Goal: Task Accomplishment & Management: Manage account settings

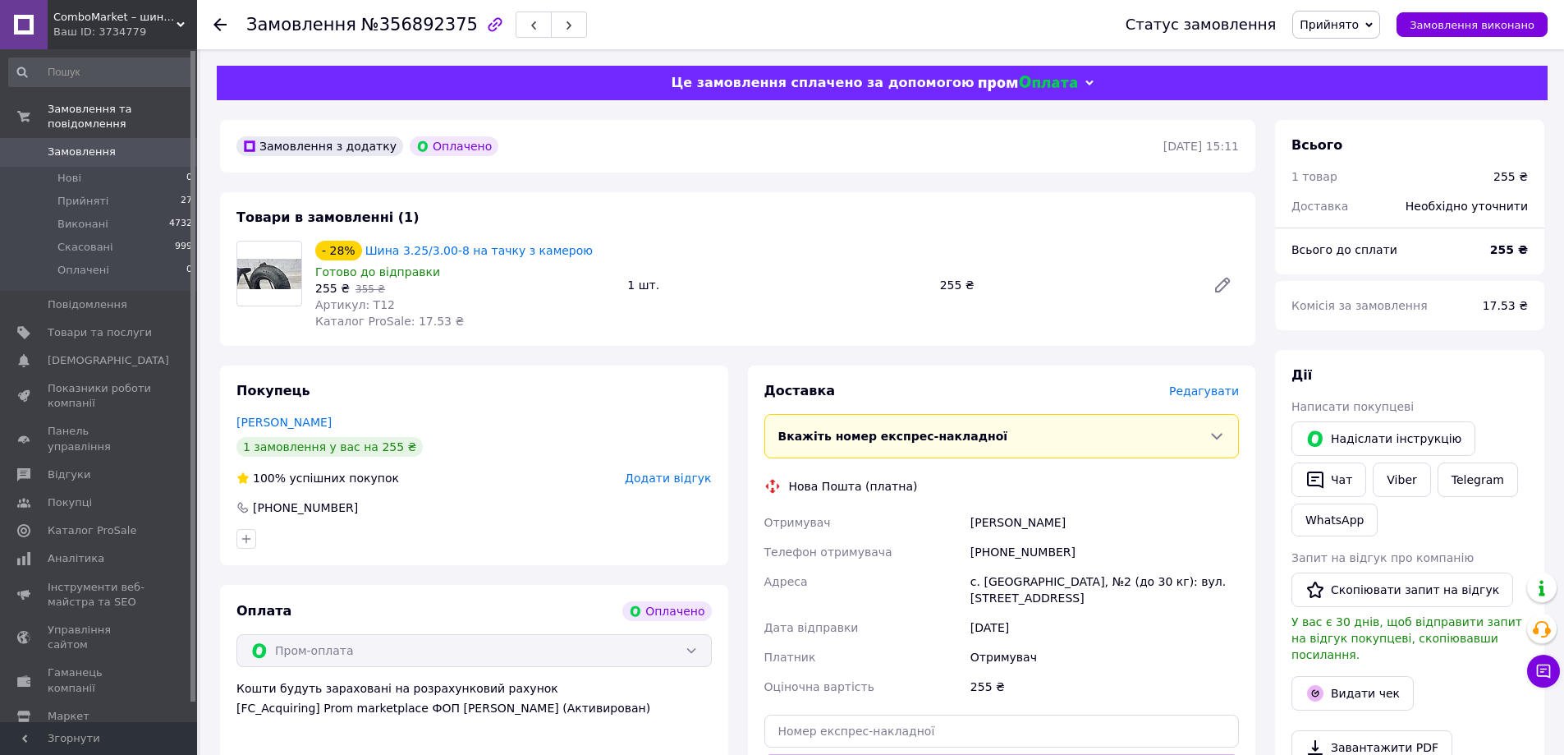
click at [149, 27] on div "Ваш ID: 3734779" at bounding box center [125, 32] width 144 height 15
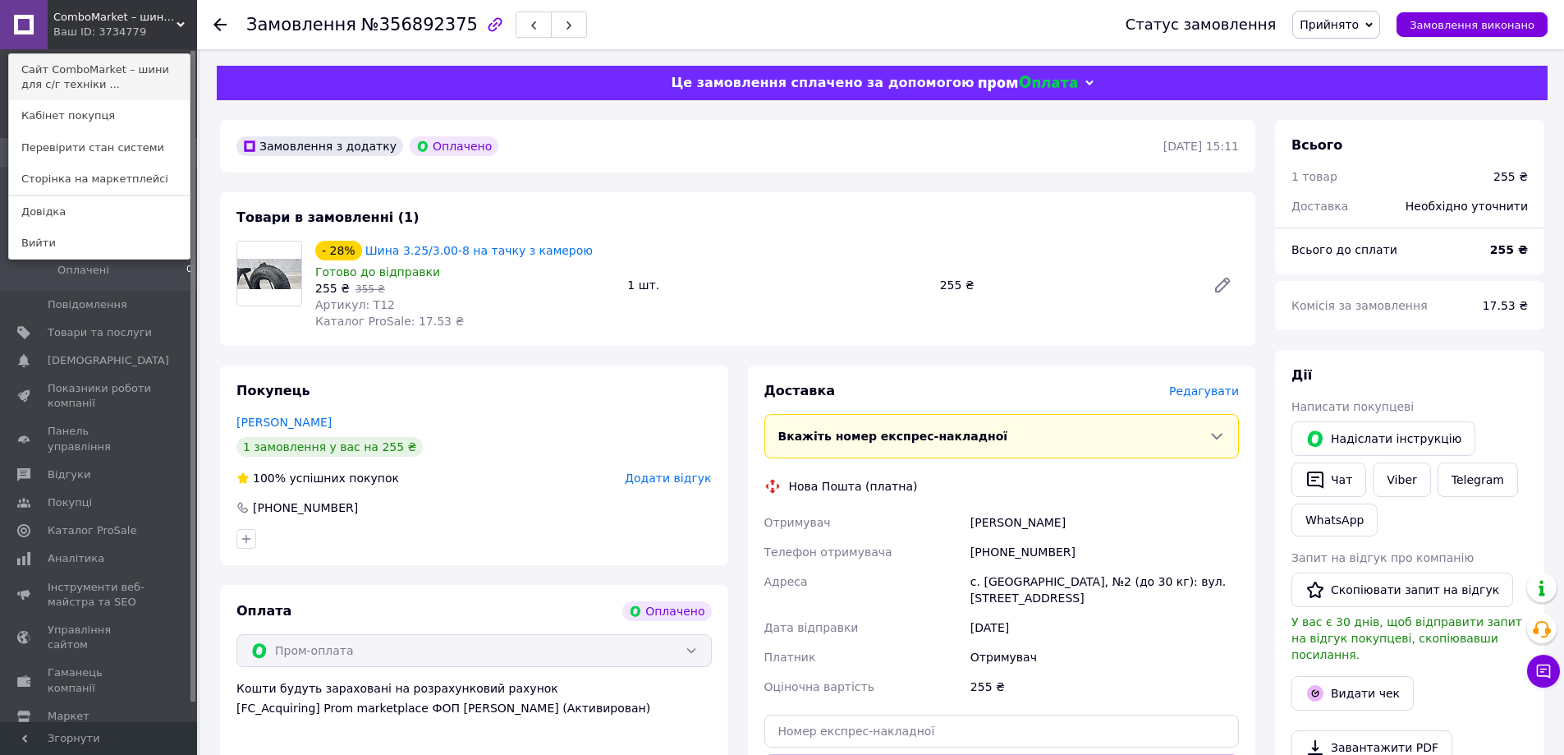
click at [149, 59] on link "Сайт ComboMarket – шини для с/г техніки ..." at bounding box center [99, 77] width 181 height 46
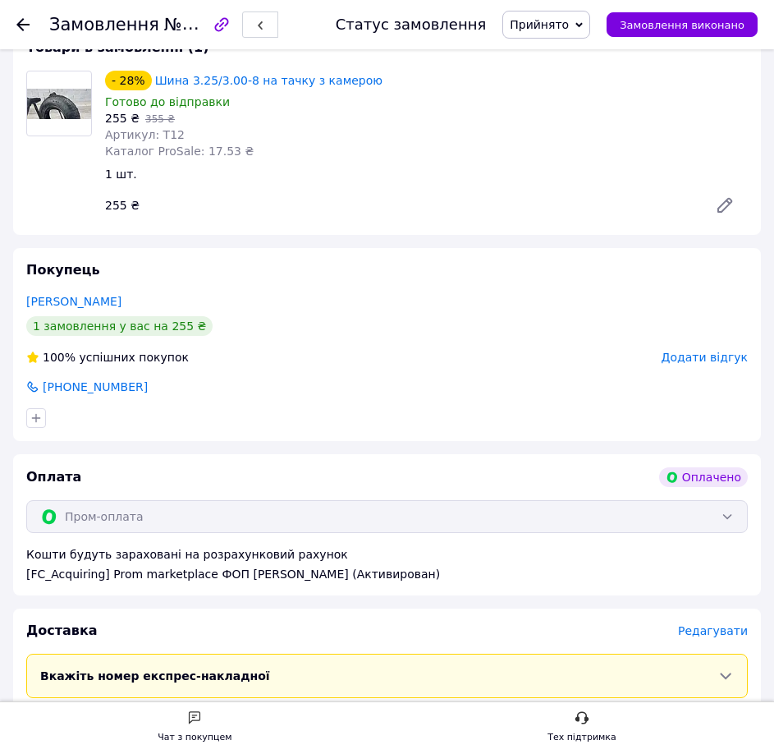
scroll to position [383, 0]
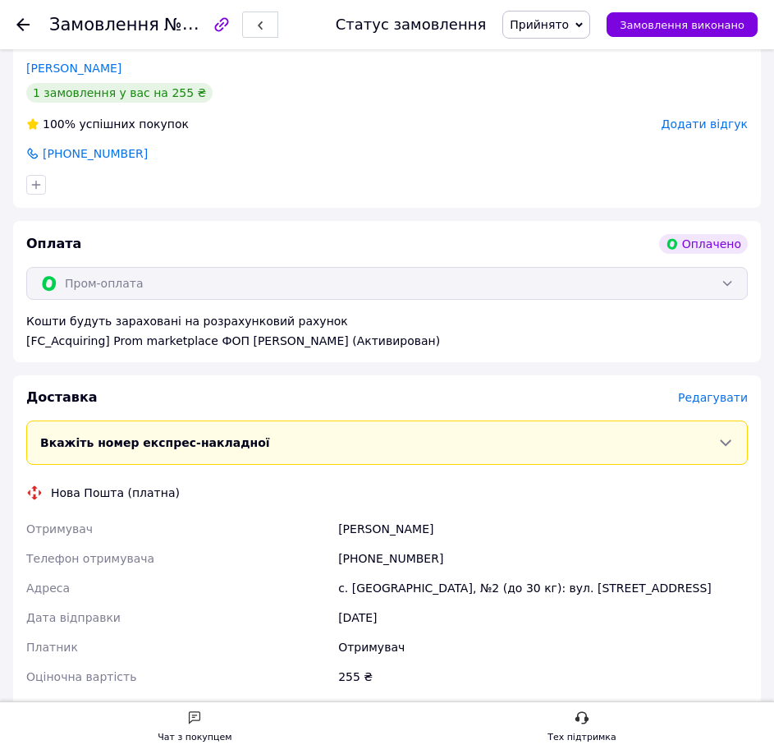
click at [397, 514] on div "Чехлатый Сергій" at bounding box center [543, 529] width 416 height 30
copy div "Чехлатый Сергій"
click at [366, 556] on div "+380677202751" at bounding box center [543, 559] width 416 height 30
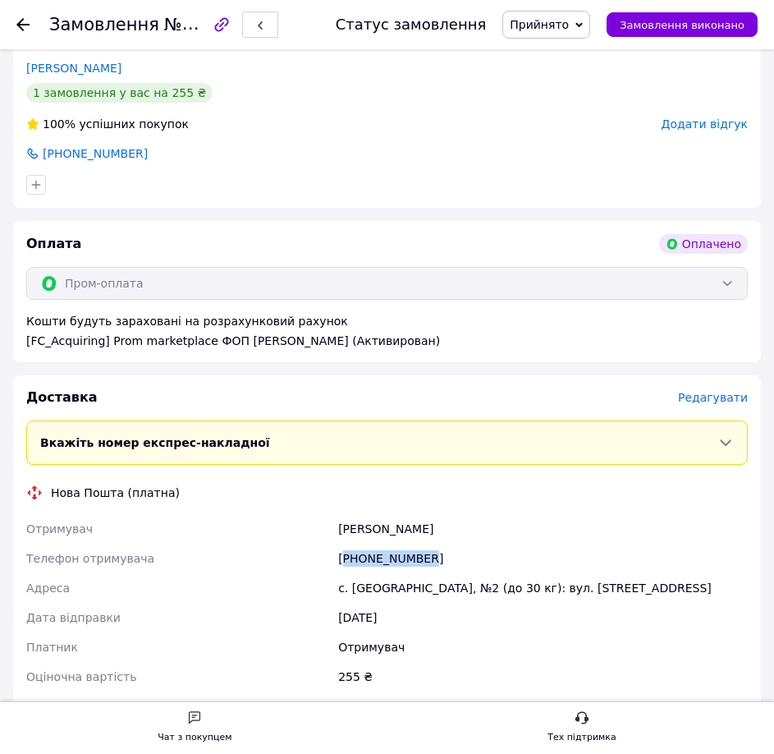
click at [366, 556] on div "+380677202751" at bounding box center [543, 559] width 416 height 30
copy div "+380677202751"
click at [448, 583] on div "с. Нові Петрівці, №2 (до 30 кг): вул. Свято-Покровська, 2Б" at bounding box center [543, 588] width 416 height 30
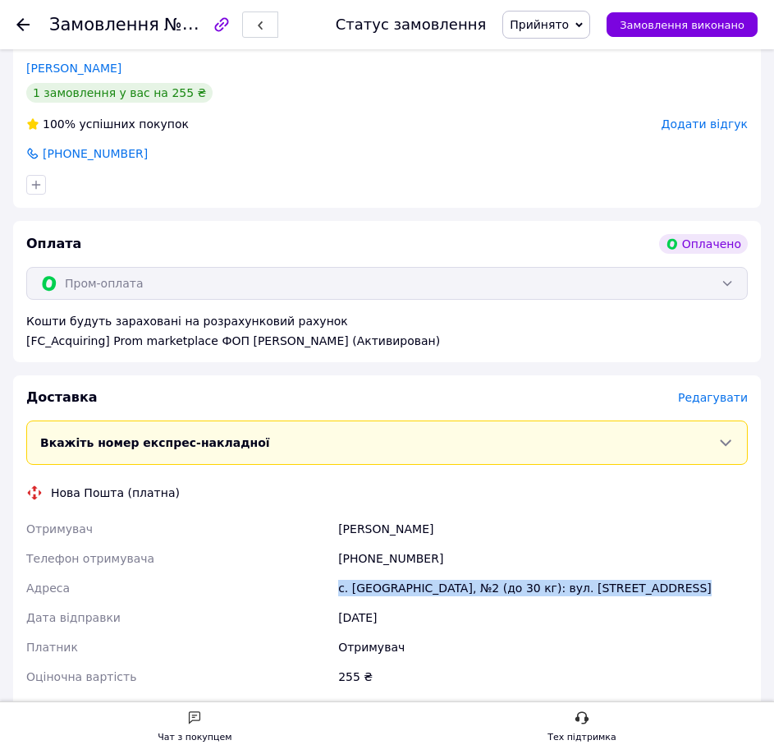
click at [448, 583] on div "с. Нові Петрівці, №2 (до 30 кг): вул. Свято-Покровська, 2Б" at bounding box center [543, 588] width 416 height 30
copy div "с. Нові Петрівці, №2 (до 30 кг): вул. Свято-Покровська, 2Б"
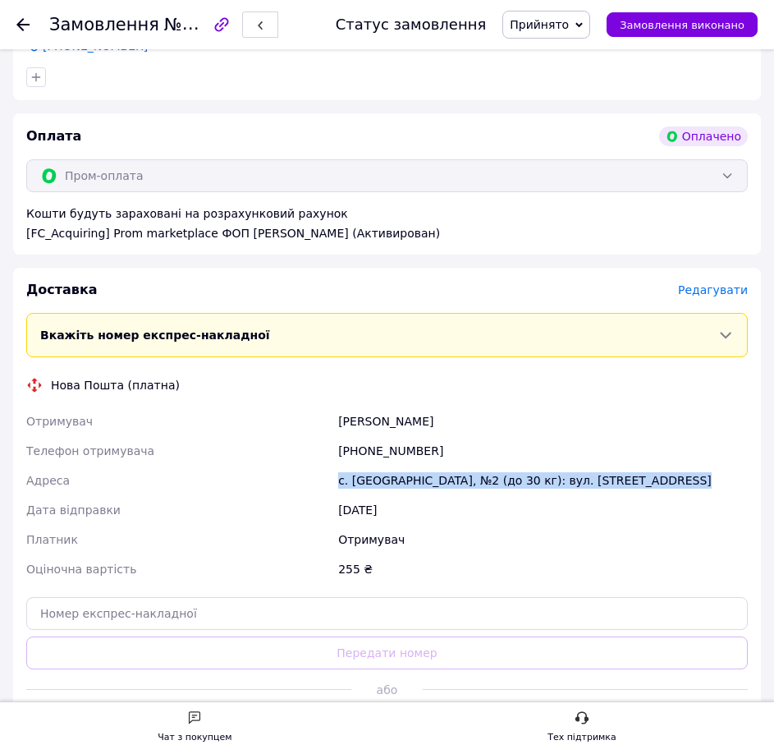
scroll to position [657, 0]
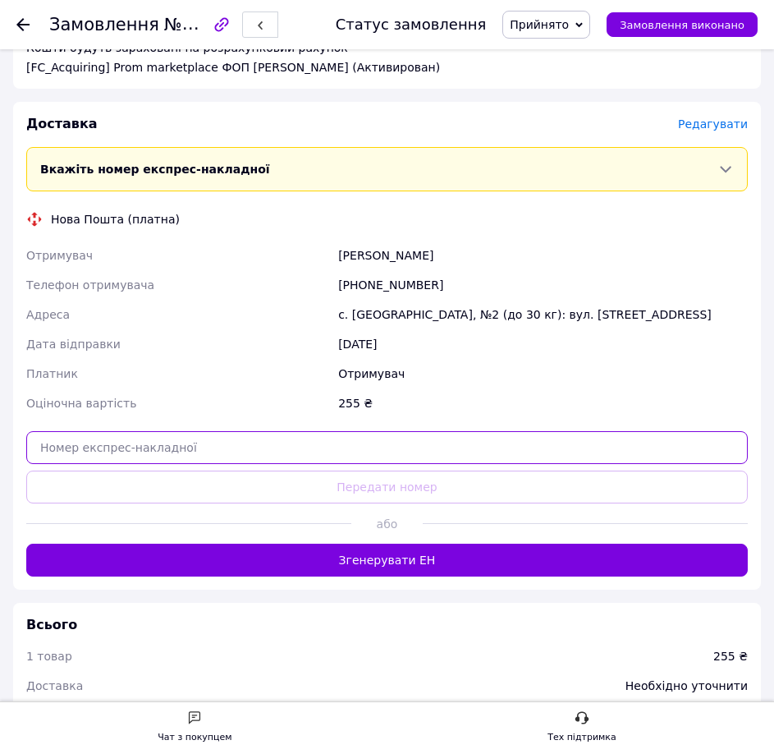
click at [148, 434] on input "text" at bounding box center [387, 447] width 722 height 33
paste input "20451225383872"
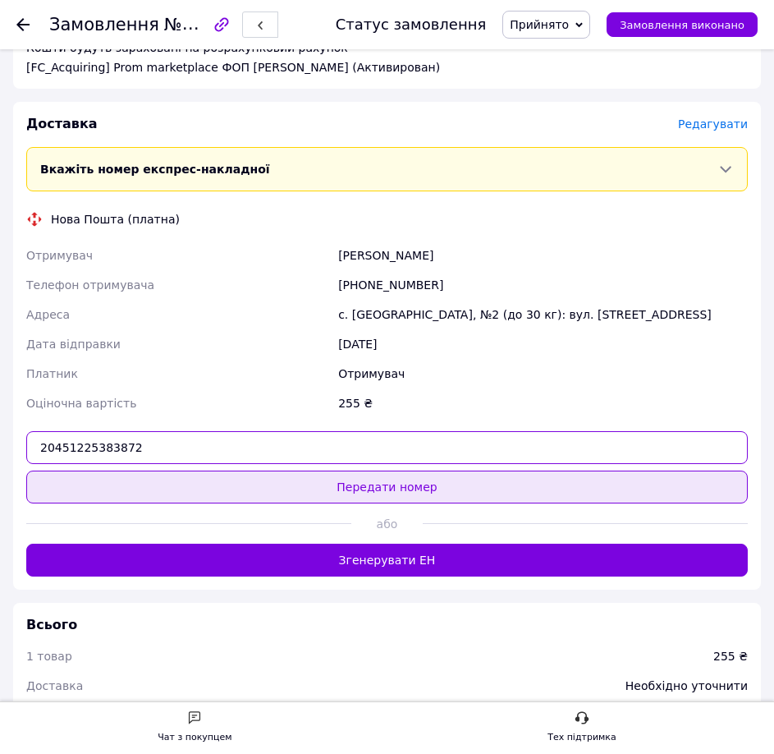
type input "20451225383872"
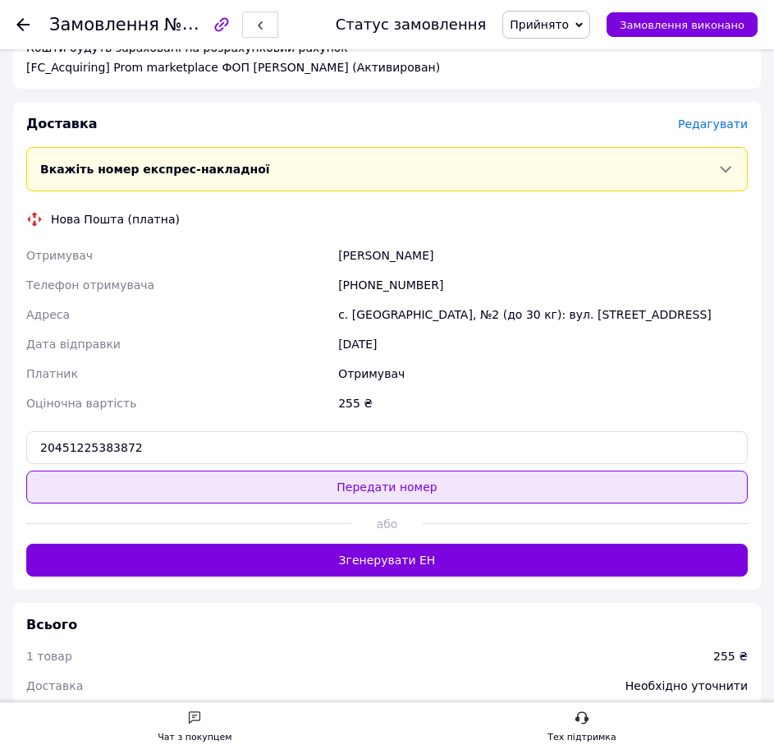
click at [131, 472] on button "Передати номер" at bounding box center [387, 487] width 722 height 33
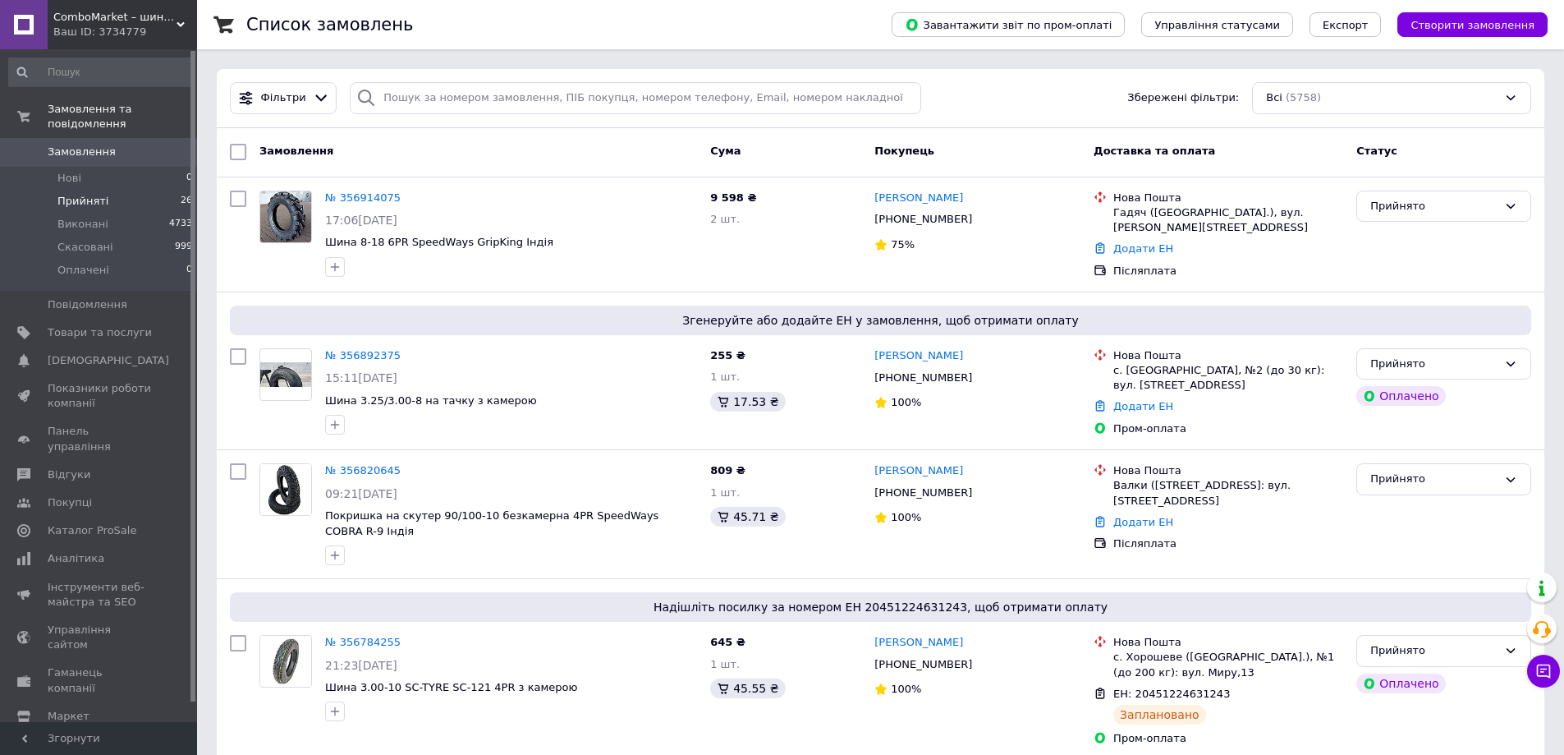
click at [103, 190] on li "Прийняті 26" at bounding box center [101, 201] width 202 height 23
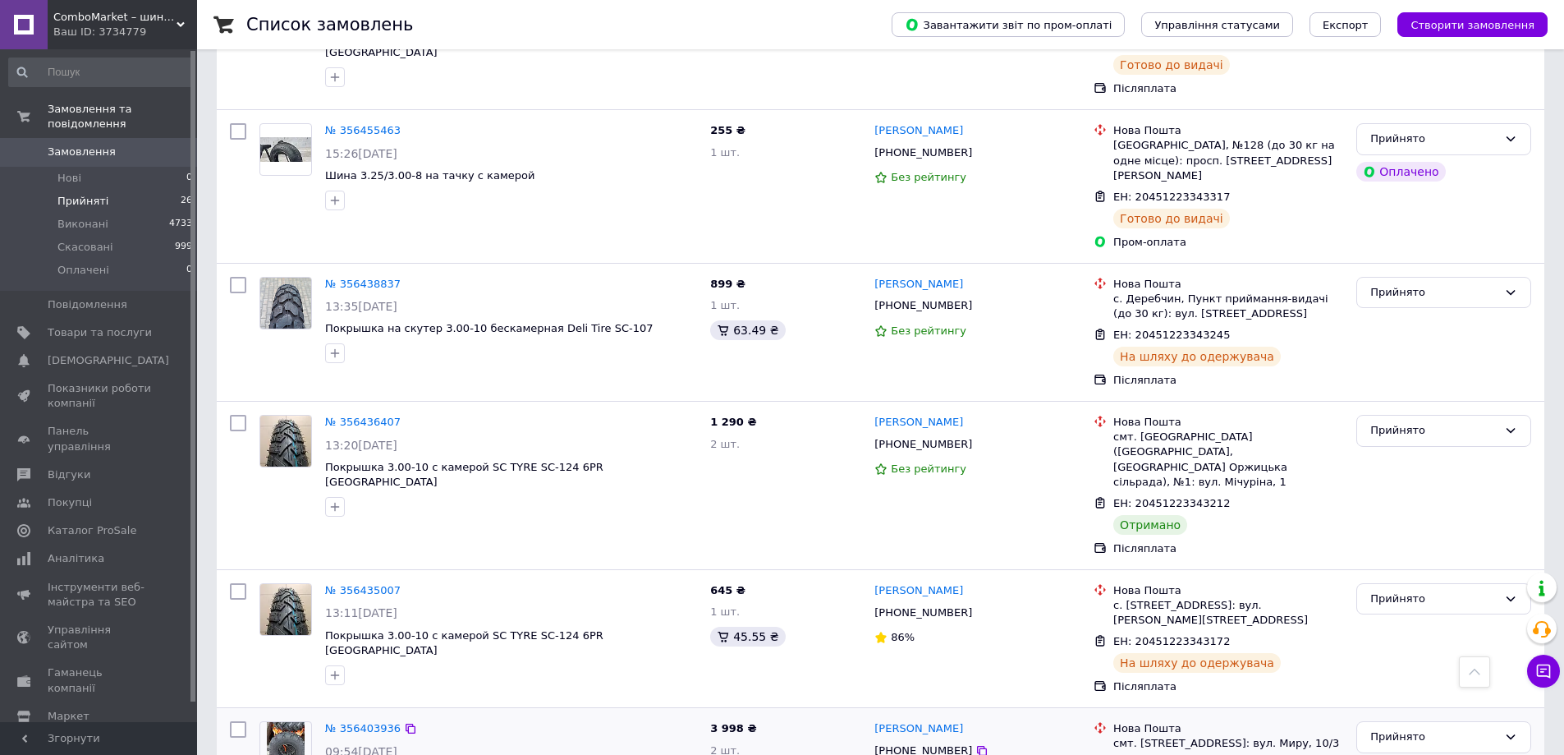
scroll to position [3118, 0]
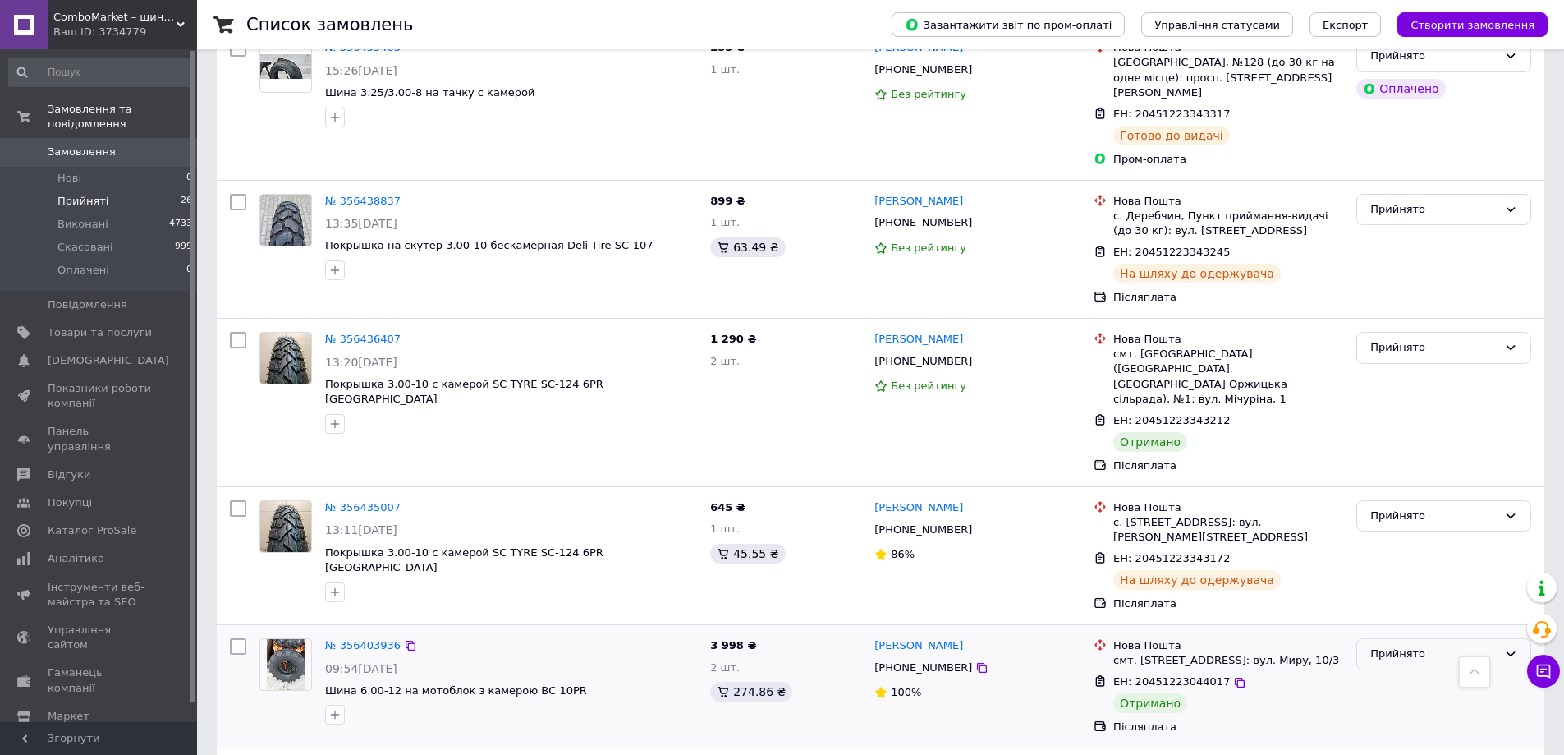
click at [1394, 645] on div "Прийнято" at bounding box center [1434, 653] width 127 height 17
click at [1394, 673] on li "Виконано" at bounding box center [1443, 688] width 173 height 30
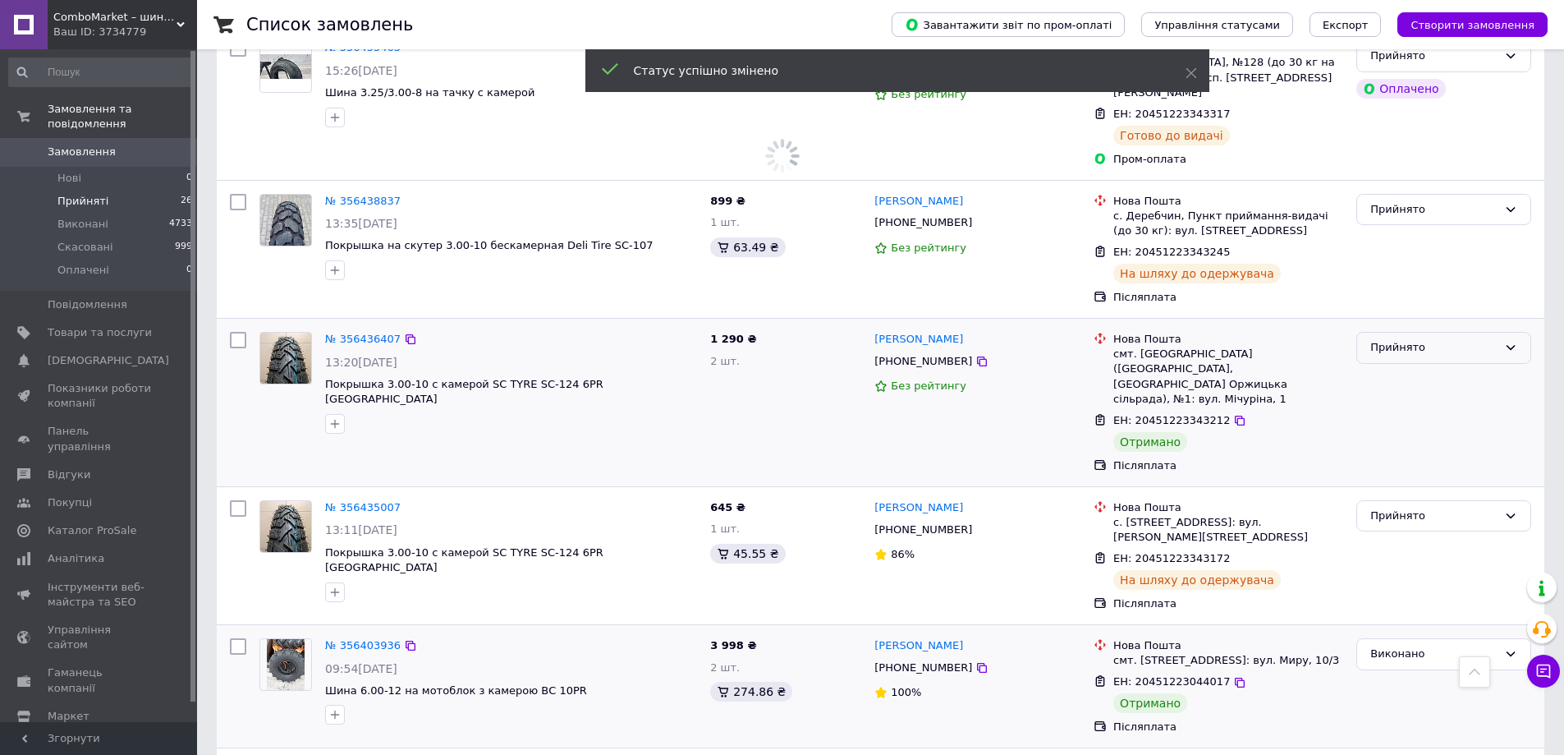
click at [1385, 339] on div "Прийнято" at bounding box center [1434, 347] width 127 height 17
click at [1375, 367] on li "Виконано" at bounding box center [1443, 382] width 173 height 30
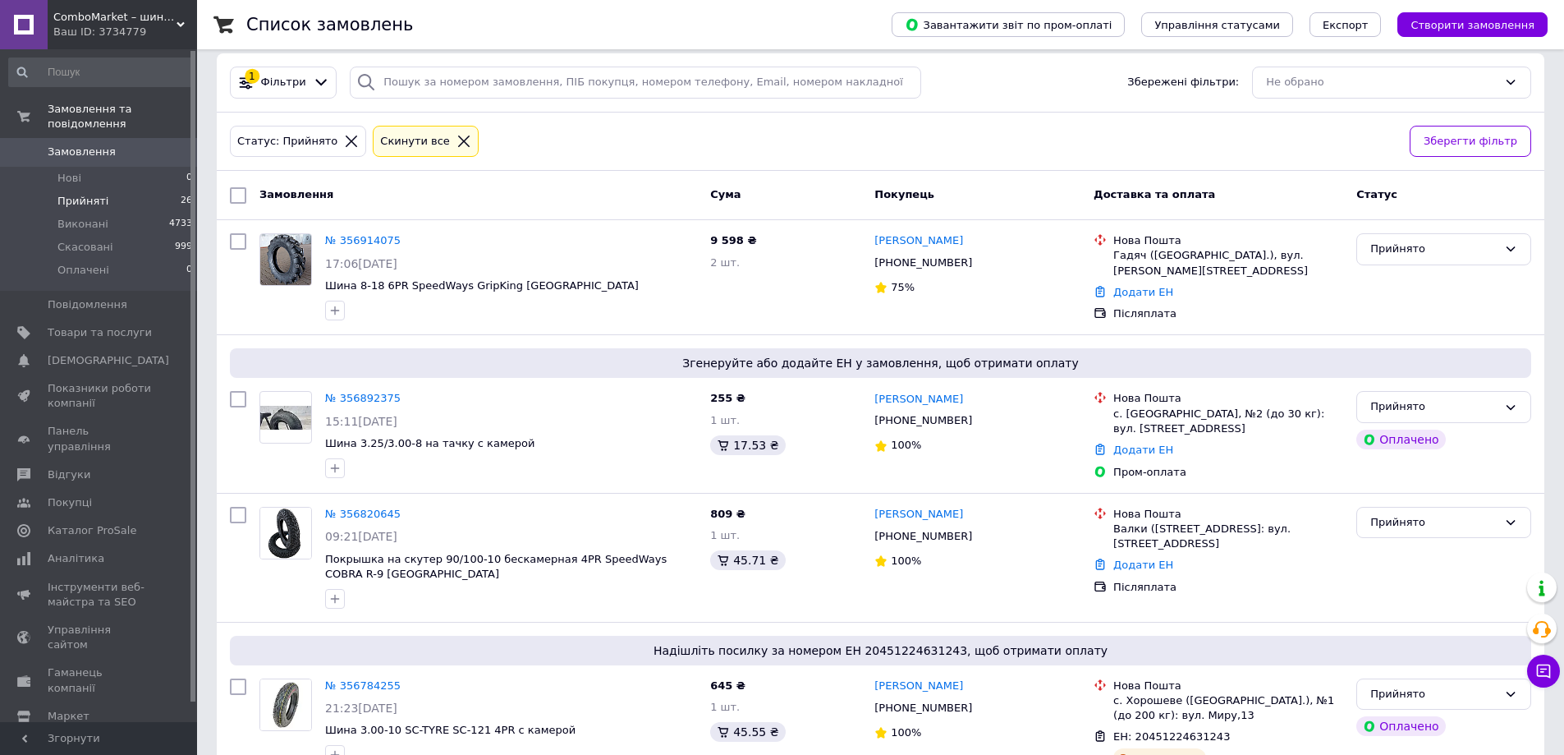
scroll to position [0, 0]
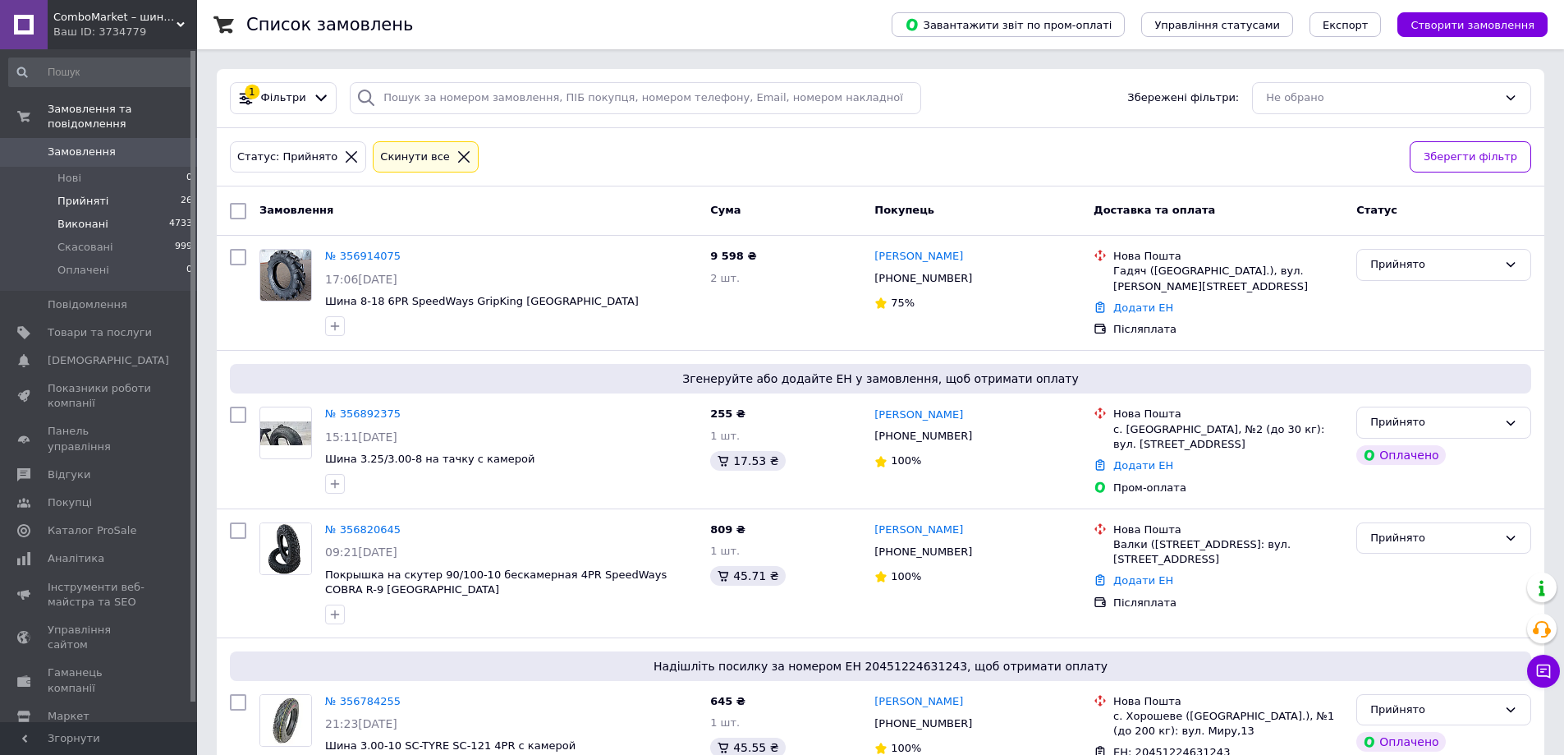
click at [110, 213] on li "Виконані 4733" at bounding box center [101, 224] width 202 height 23
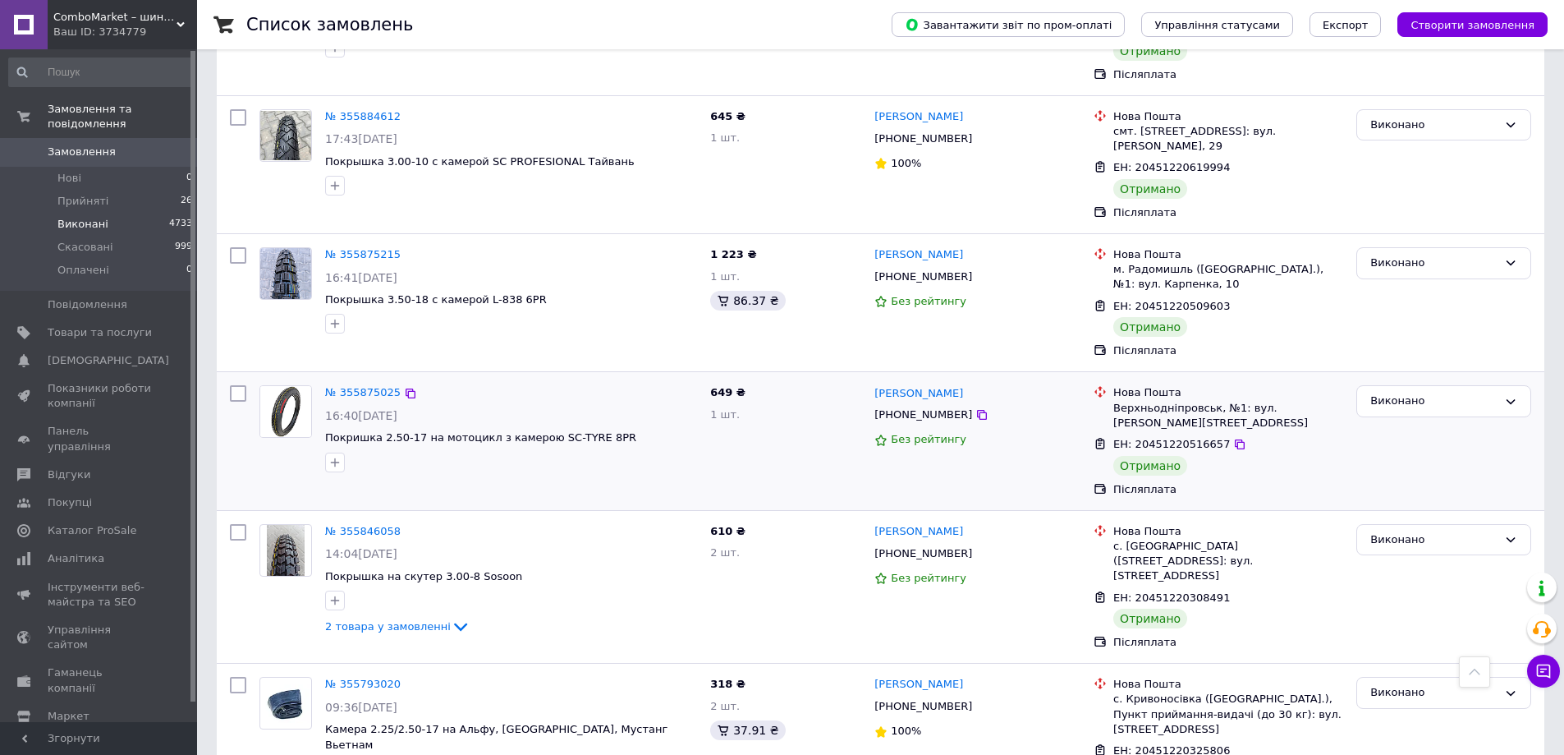
scroll to position [4325, 0]
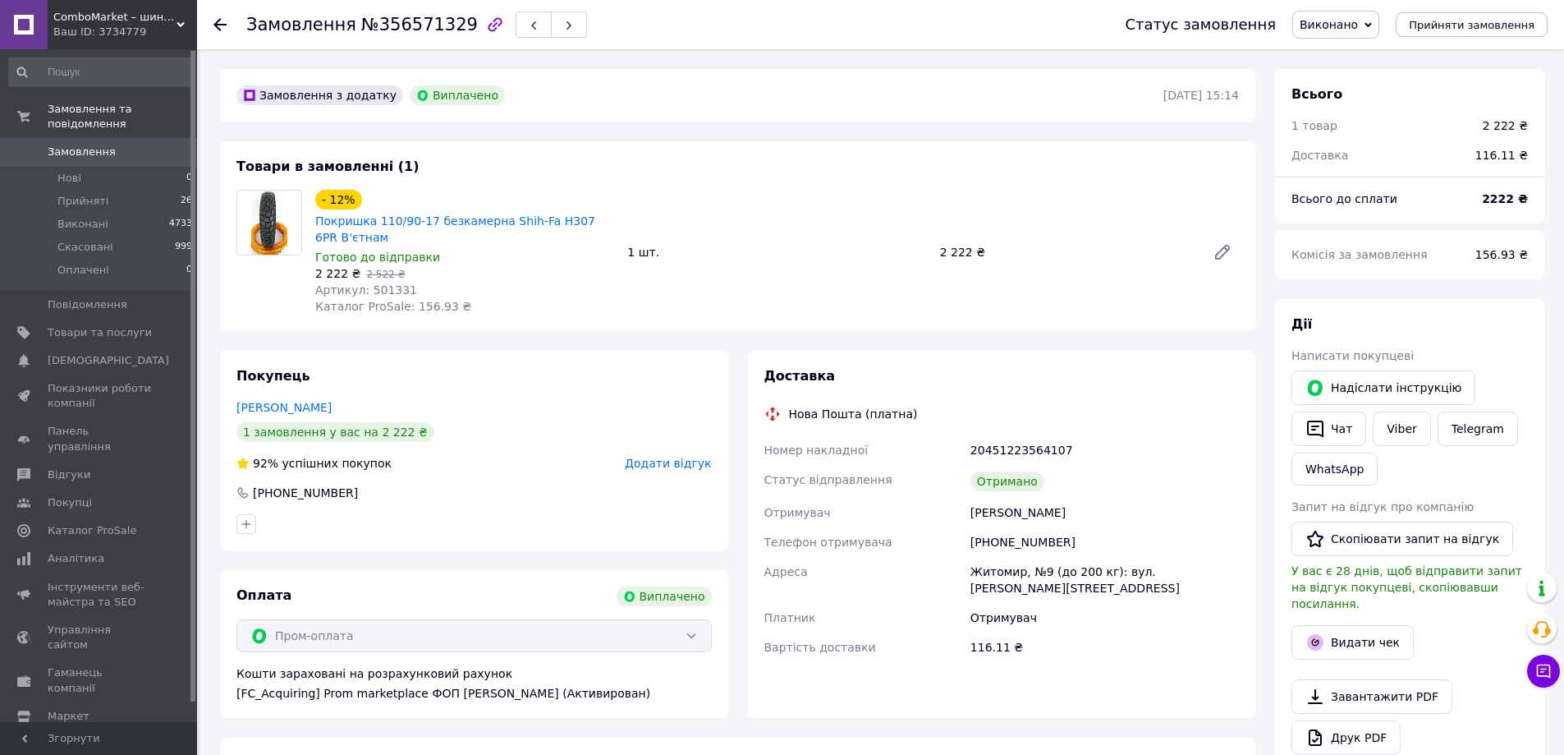
scroll to position [23, 0]
click at [1336, 625] on button "Видати чек" at bounding box center [1353, 642] width 122 height 34
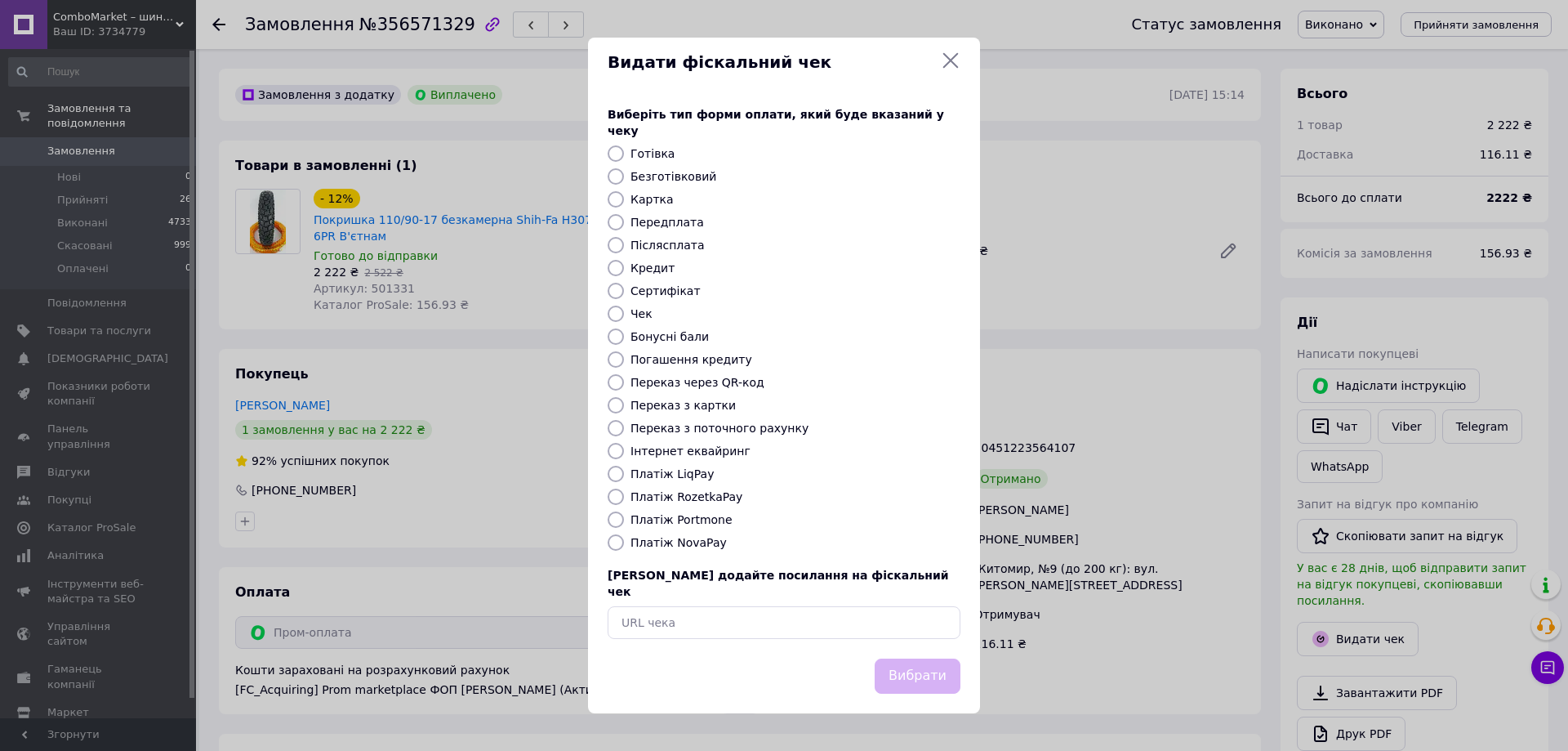
click at [671, 494] on label "Платіж RozetkaPay" at bounding box center [686, 496] width 111 height 13
click at [623, 494] on input "Платіж RozetkaPay" at bounding box center [615, 496] width 16 height 16
radio input "true"
click at [934, 658] on button "Вибрати" at bounding box center [917, 675] width 86 height 35
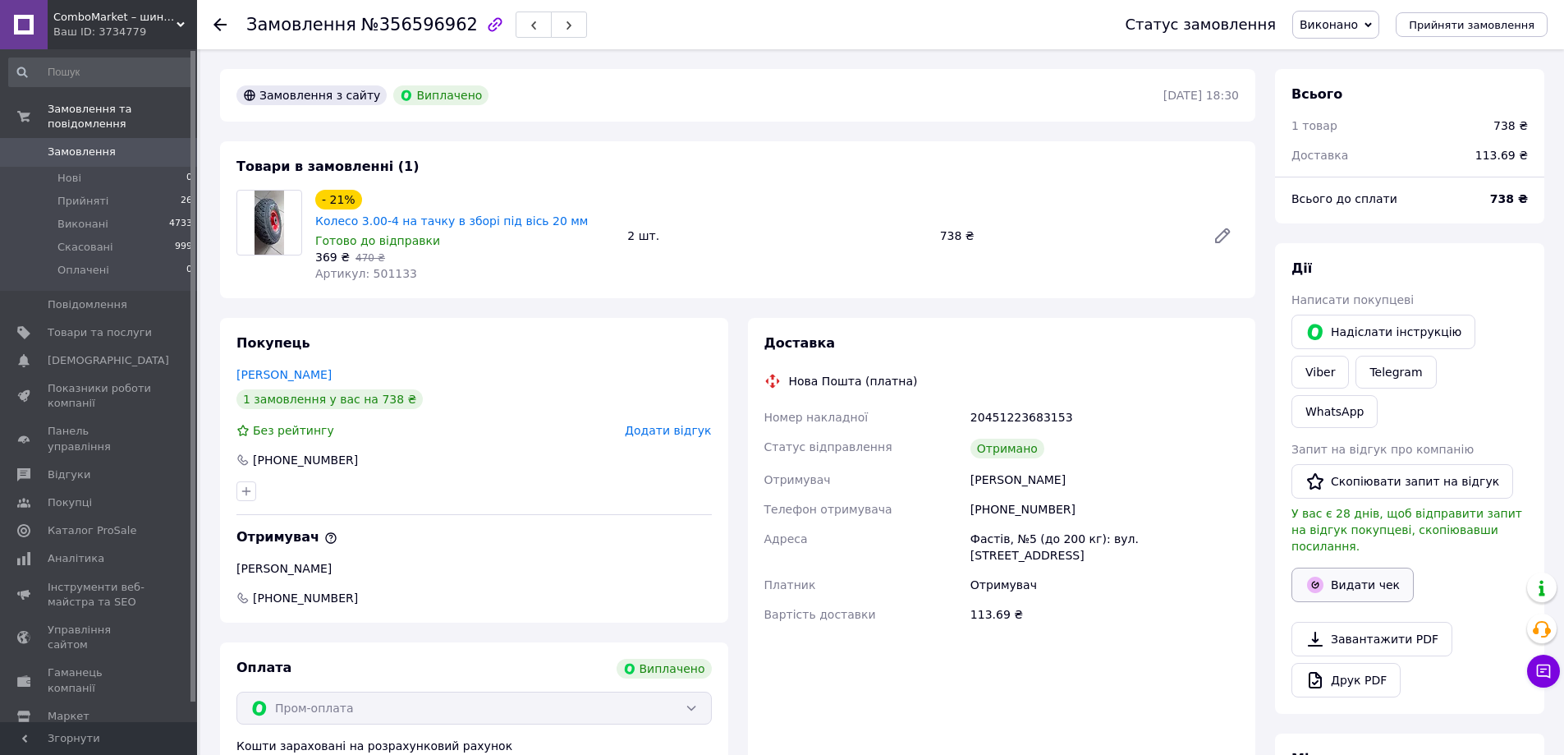
click at [1340, 567] on button "Видати чек" at bounding box center [1353, 584] width 122 height 34
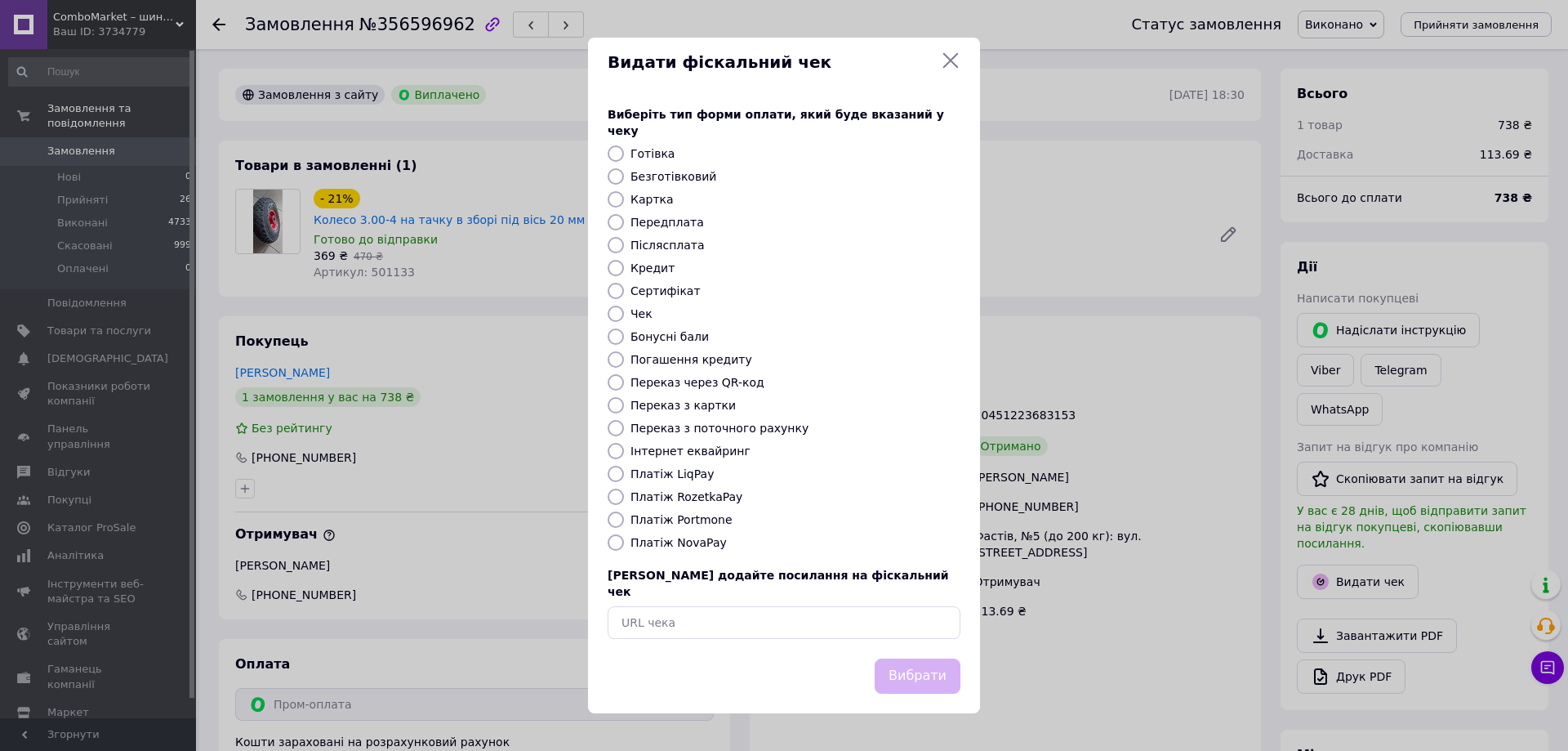
click at [687, 493] on label "Платіж RozetkaPay" at bounding box center [686, 496] width 111 height 13
click at [623, 493] on input "Платіж RozetkaPay" at bounding box center [615, 496] width 16 height 16
radio input "true"
click at [906, 658] on button "Вибрати" at bounding box center [917, 675] width 86 height 35
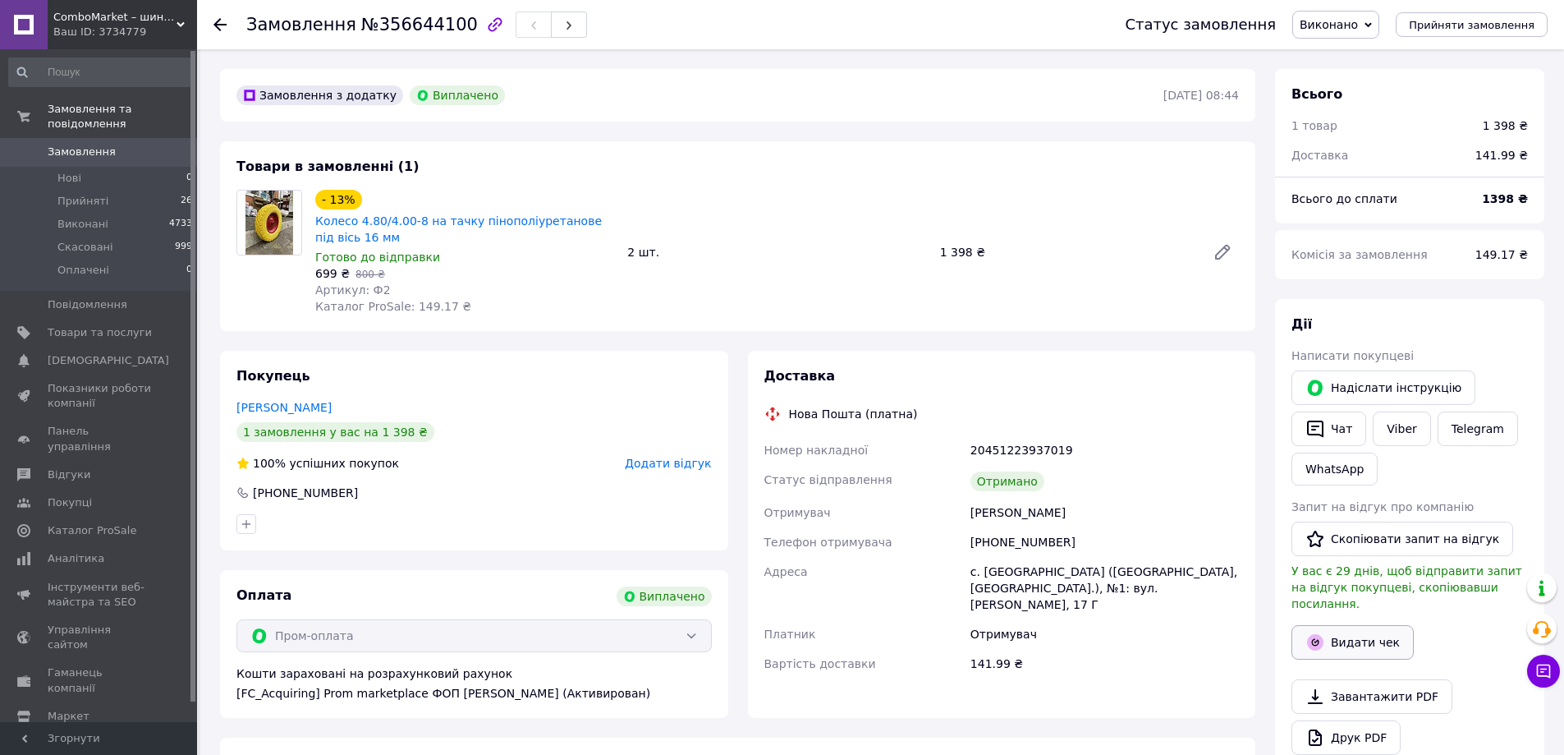
click at [1362, 627] on button "Видати чек" at bounding box center [1353, 642] width 122 height 34
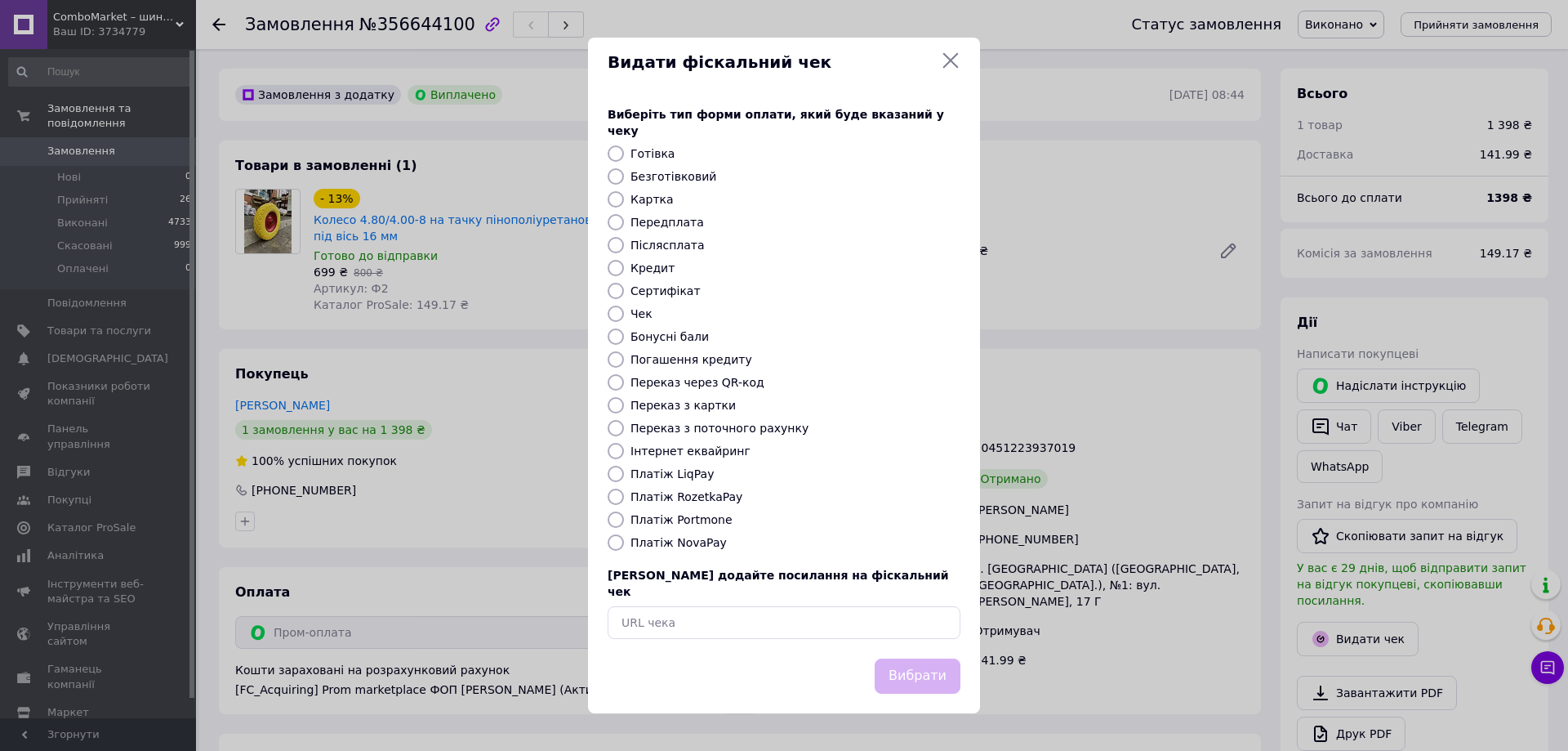
click at [685, 500] on label "Платіж RozetkaPay" at bounding box center [686, 496] width 111 height 13
click at [623, 500] on input "Платіж RozetkaPay" at bounding box center [615, 496] width 16 height 16
radio input "true"
click at [907, 662] on button "Вибрати" at bounding box center [917, 675] width 86 height 35
